Goal: Task Accomplishment & Management: Manage account settings

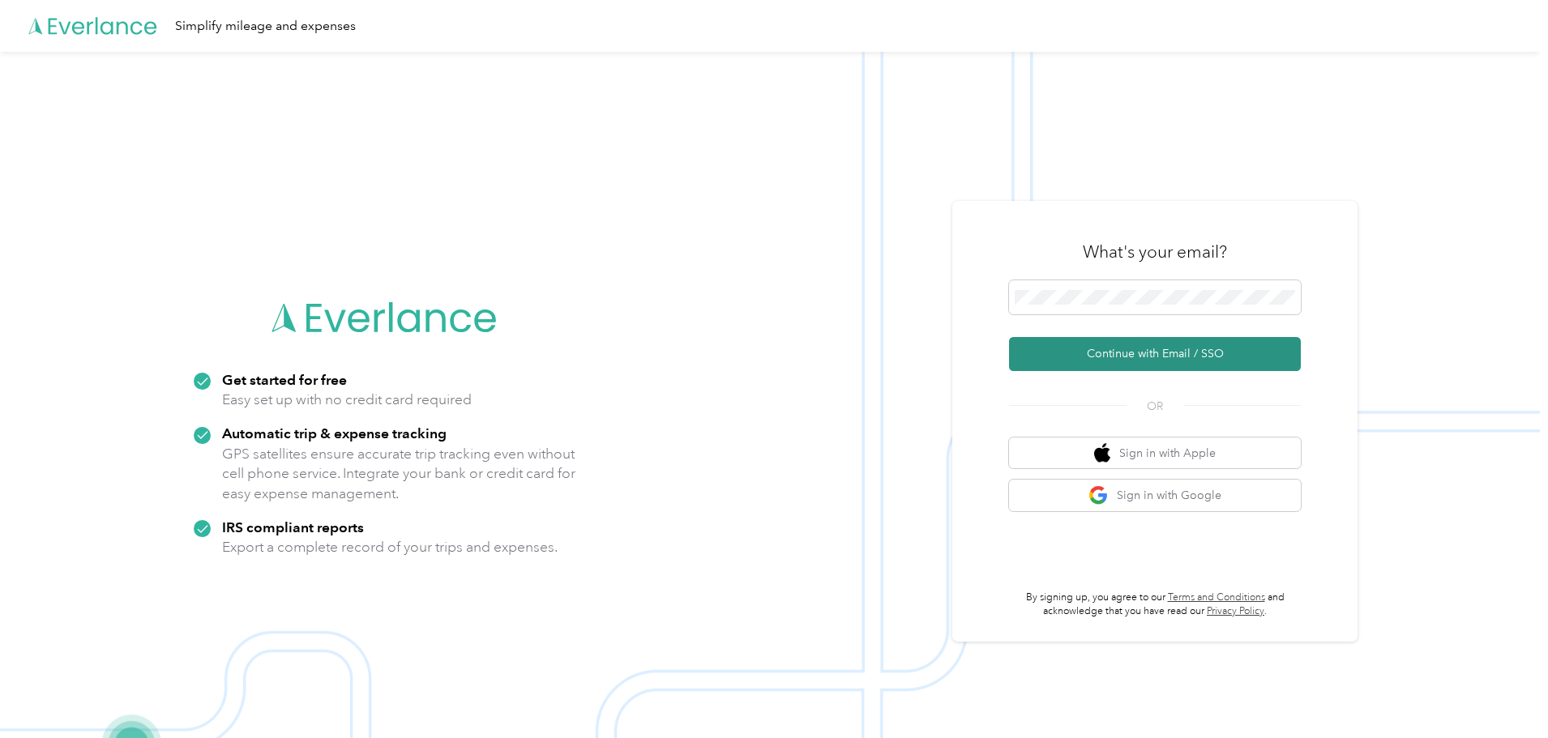
click at [1140, 353] on button "Continue with Email / SSO" at bounding box center [1155, 354] width 292 height 34
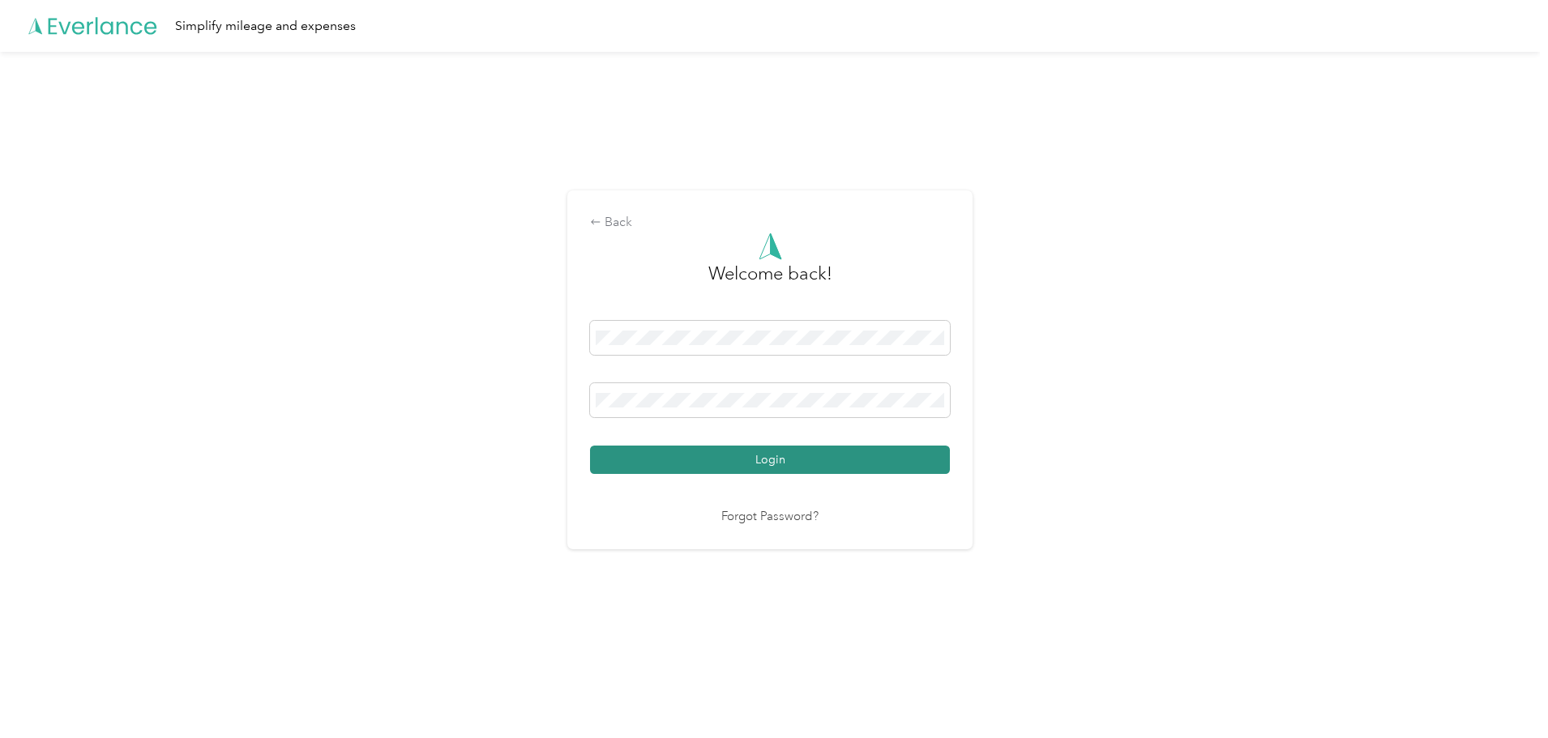
click at [798, 457] on button "Login" at bounding box center [770, 460] width 360 height 28
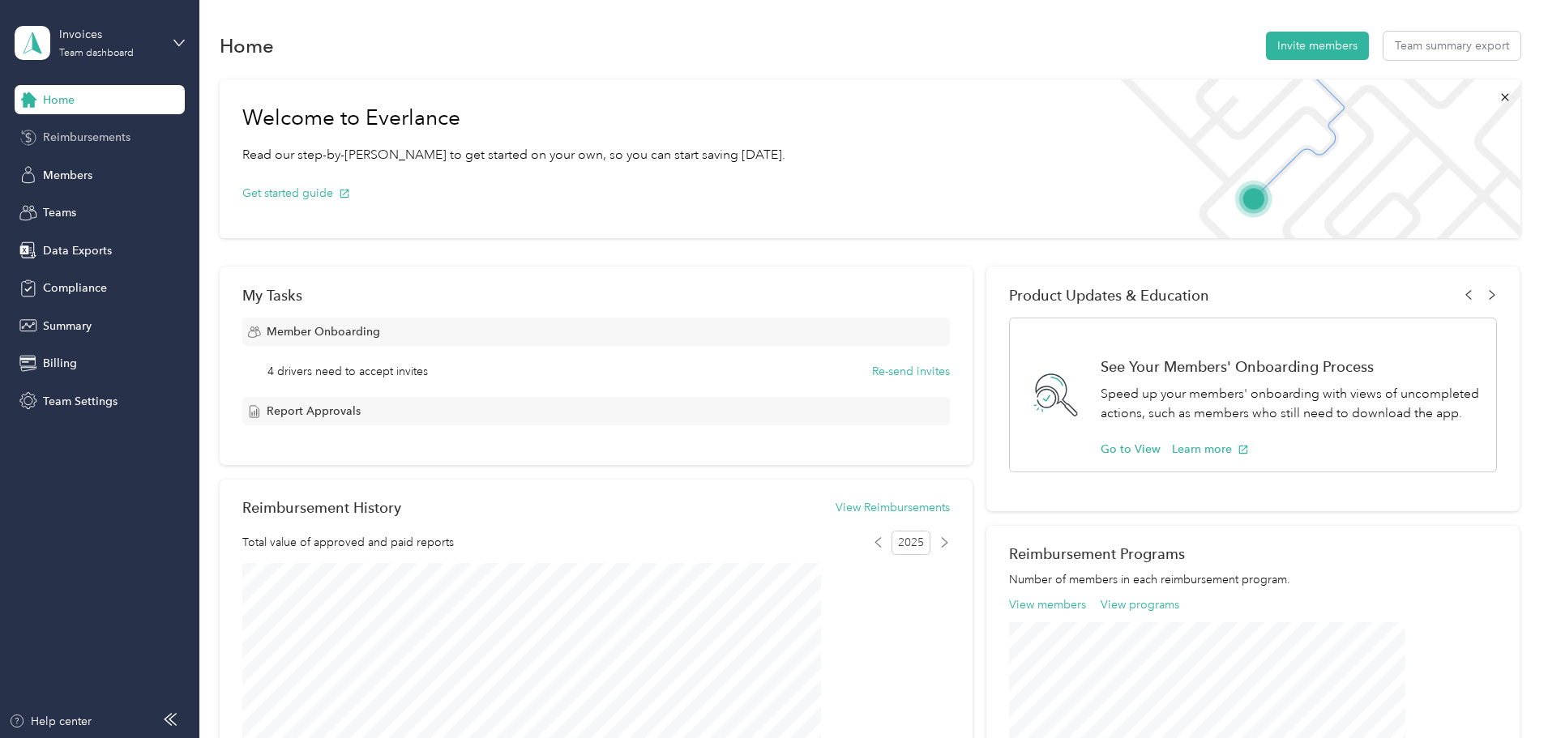
click at [76, 137] on span "Reimbursements" at bounding box center [87, 137] width 88 height 17
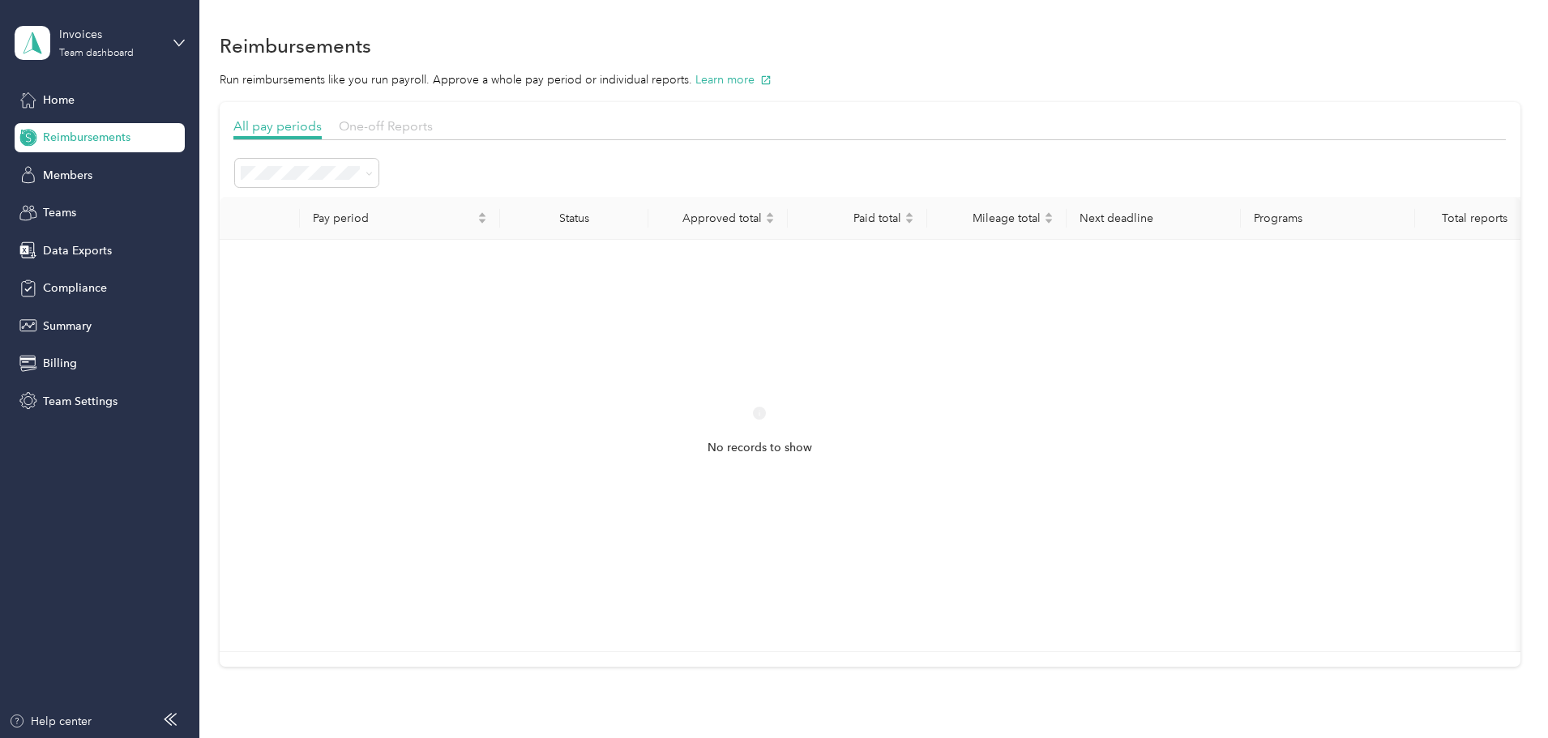
click at [433, 122] on span "One-off Reports" at bounding box center [386, 125] width 94 height 15
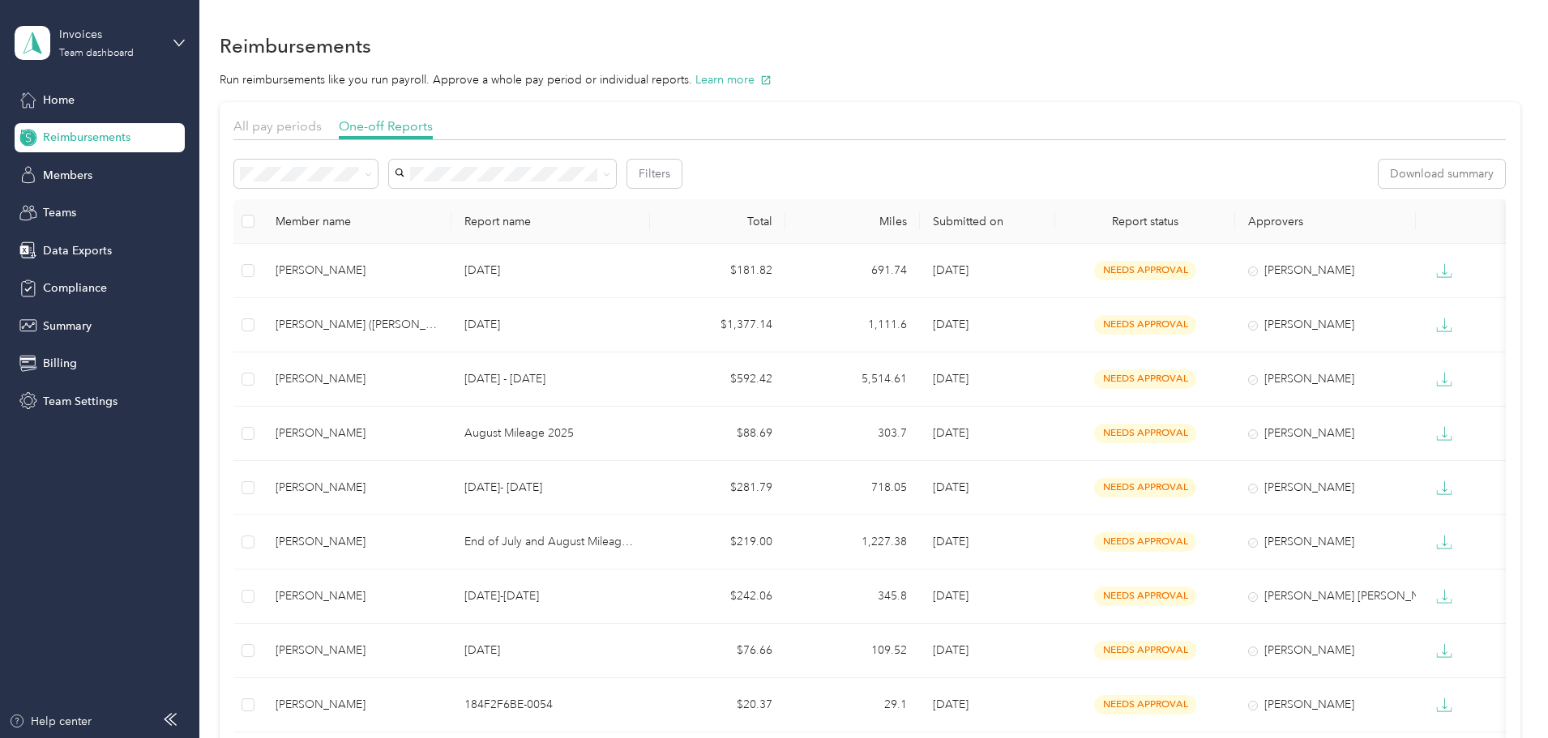
click at [384, 259] on div "Needs payment" at bounding box center [414, 252] width 121 height 17
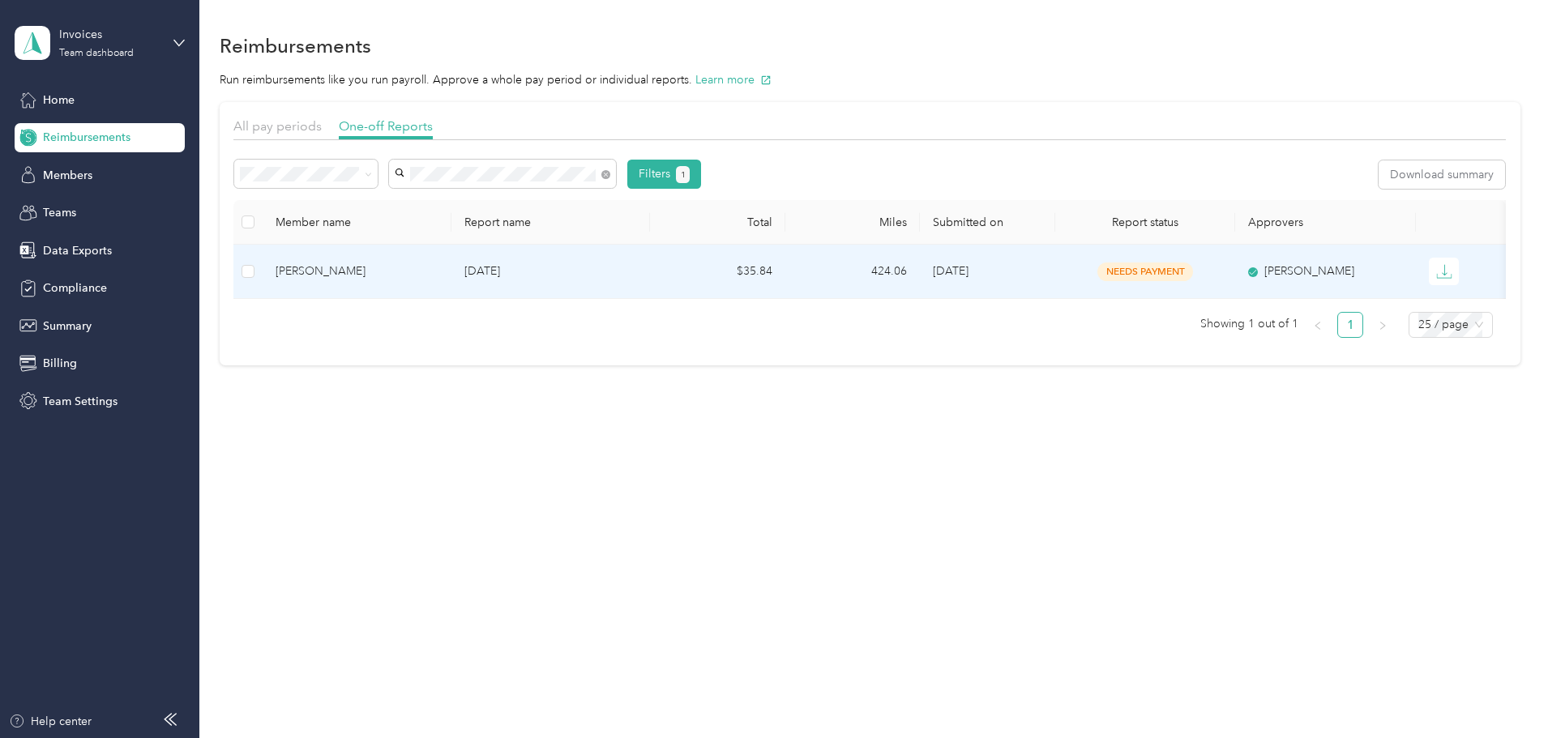
click at [407, 270] on div "[PERSON_NAME]" at bounding box center [356, 272] width 163 height 18
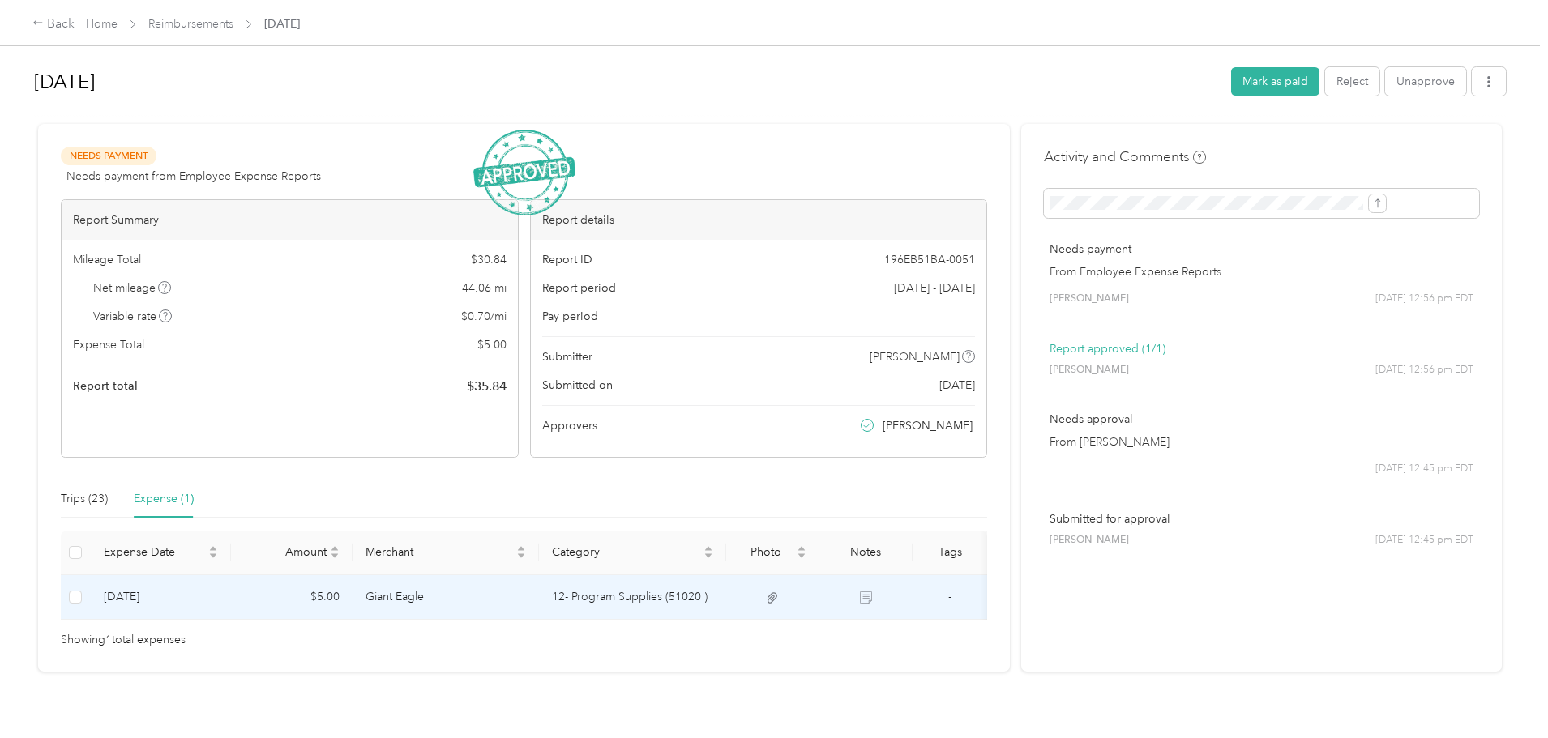
click at [486, 591] on td "Giant Eagle" at bounding box center [445, 597] width 187 height 45
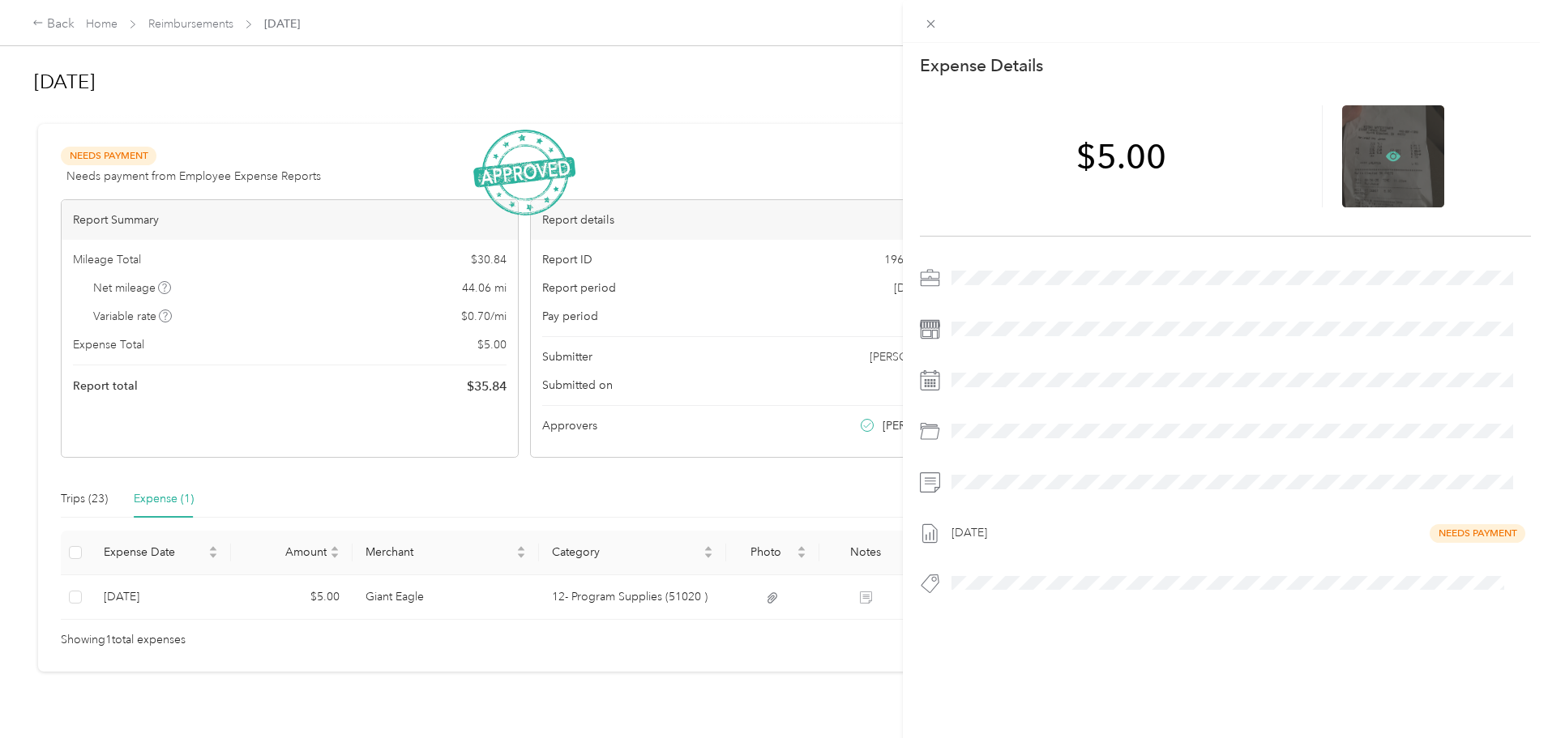
click at [1385, 149] on icon at bounding box center [1392, 156] width 15 height 15
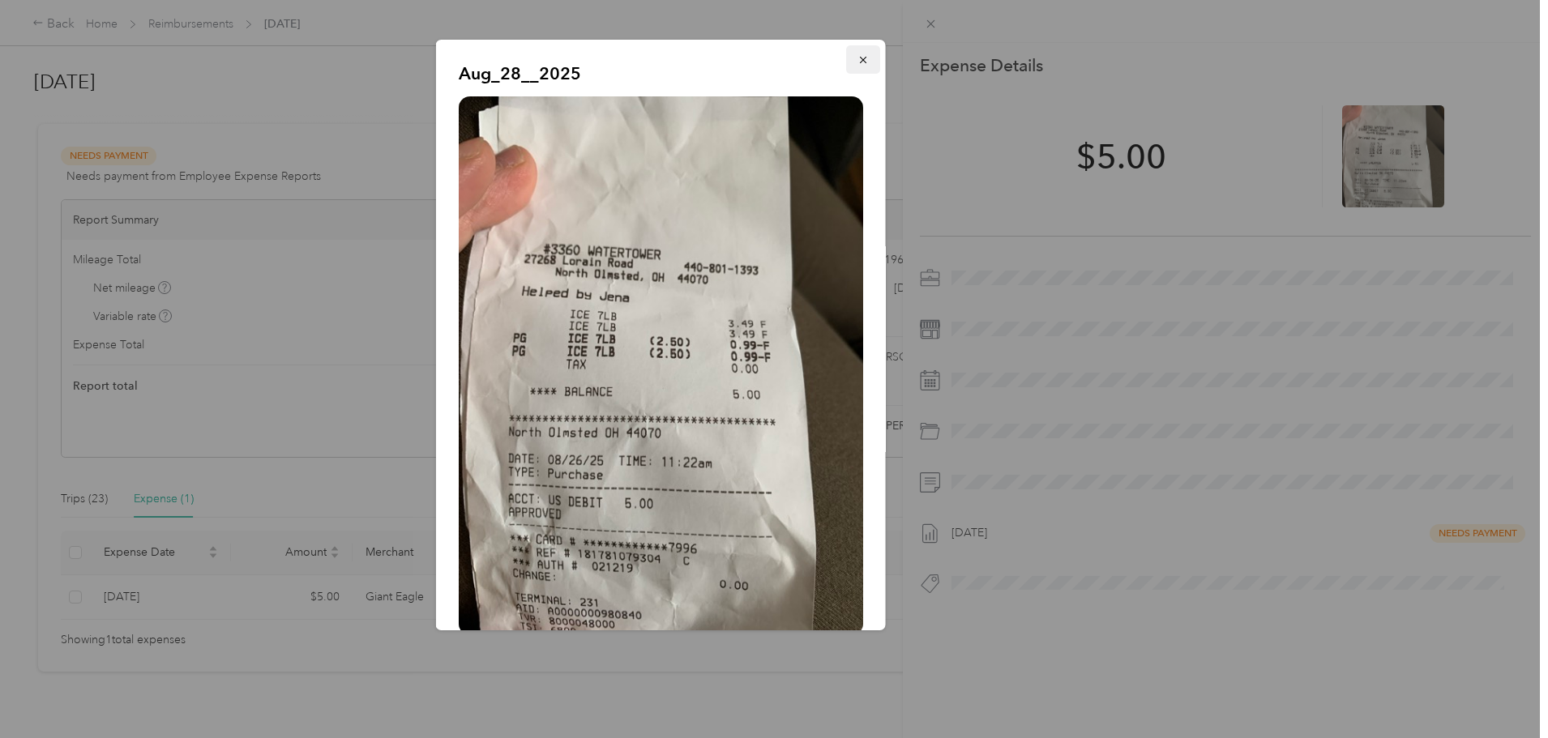
drag, startPoint x: 846, startPoint y: 56, endPoint x: 856, endPoint y: 50, distance: 12.0
click at [857, 56] on icon "button" at bounding box center [862, 59] width 11 height 11
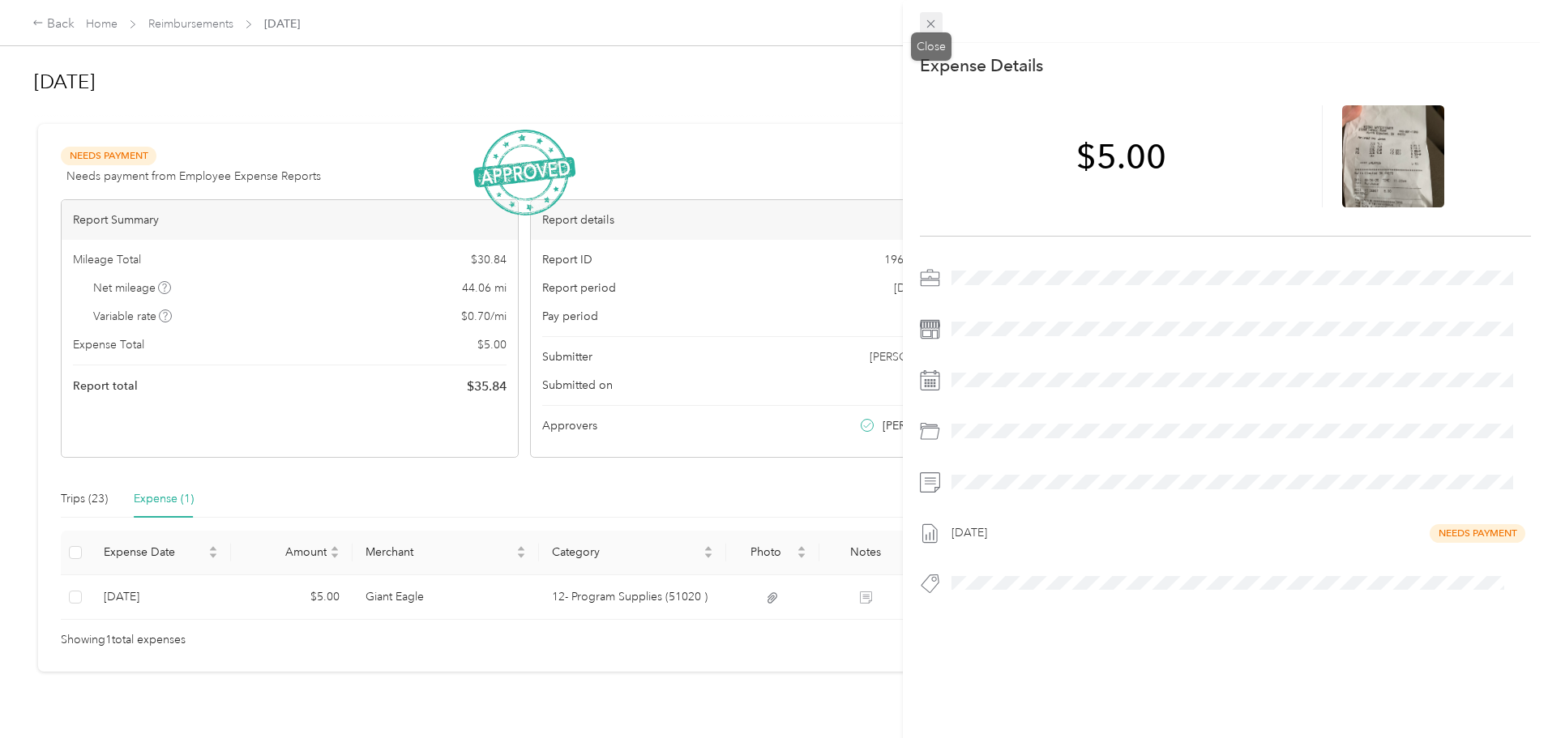
click at [923, 19] on span at bounding box center [931, 23] width 23 height 23
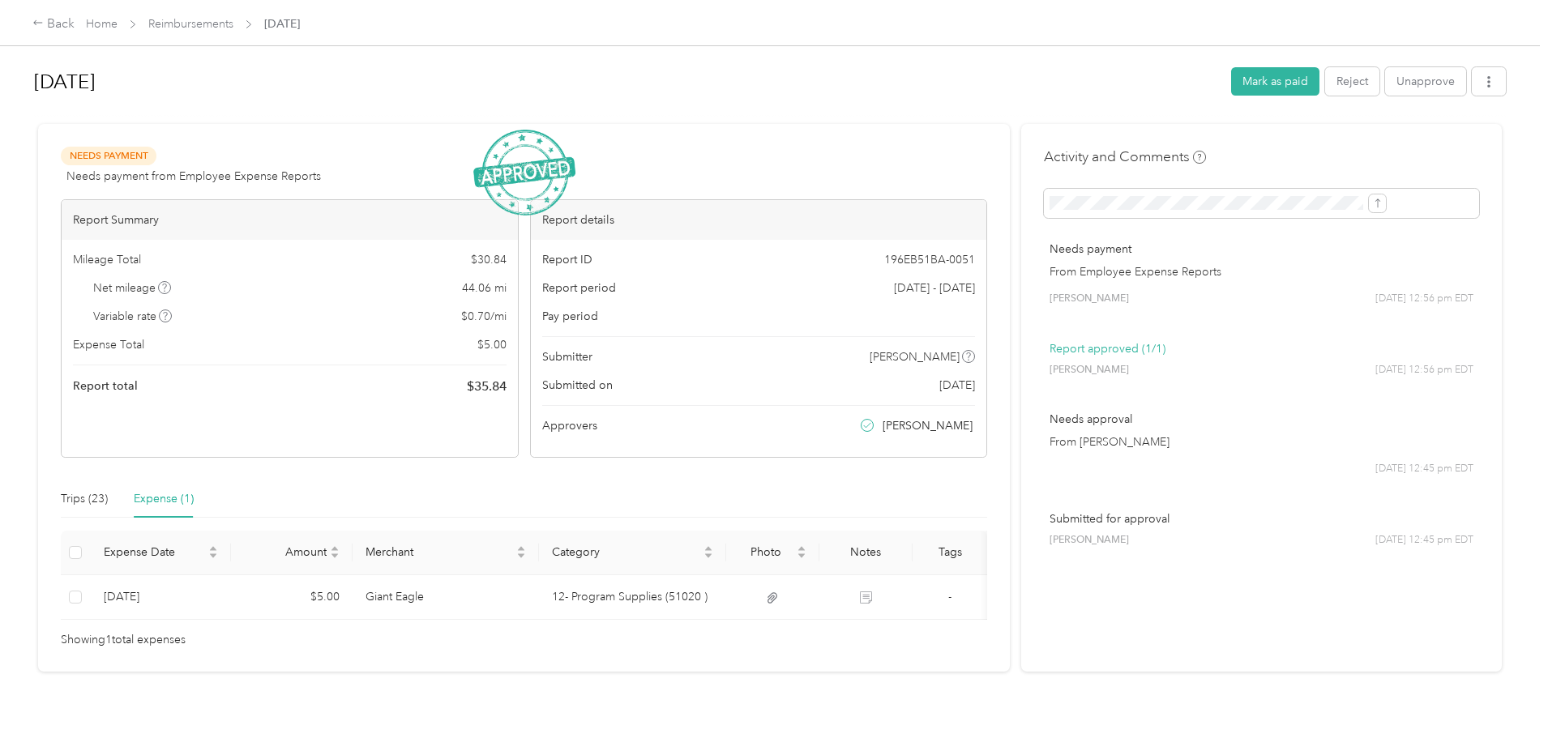
click at [310, 12] on div "Back Home Reimbursements [DATE]" at bounding box center [774, 22] width 1548 height 45
click at [233, 23] on link "Reimbursements" at bounding box center [190, 24] width 85 height 14
